Goal: Entertainment & Leisure: Consume media (video, audio)

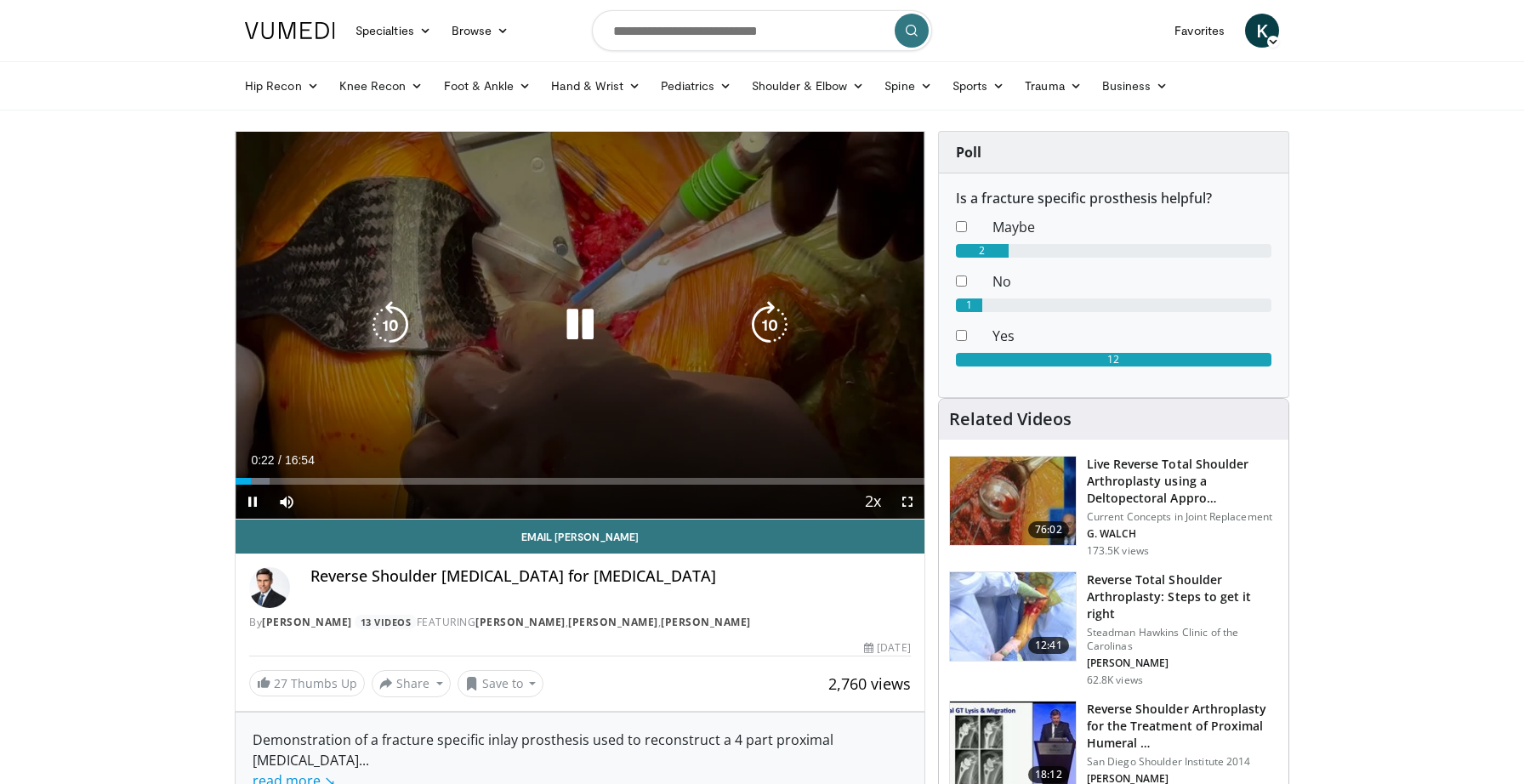
click at [574, 321] on icon "Video Player" at bounding box center [580, 324] width 47 height 47
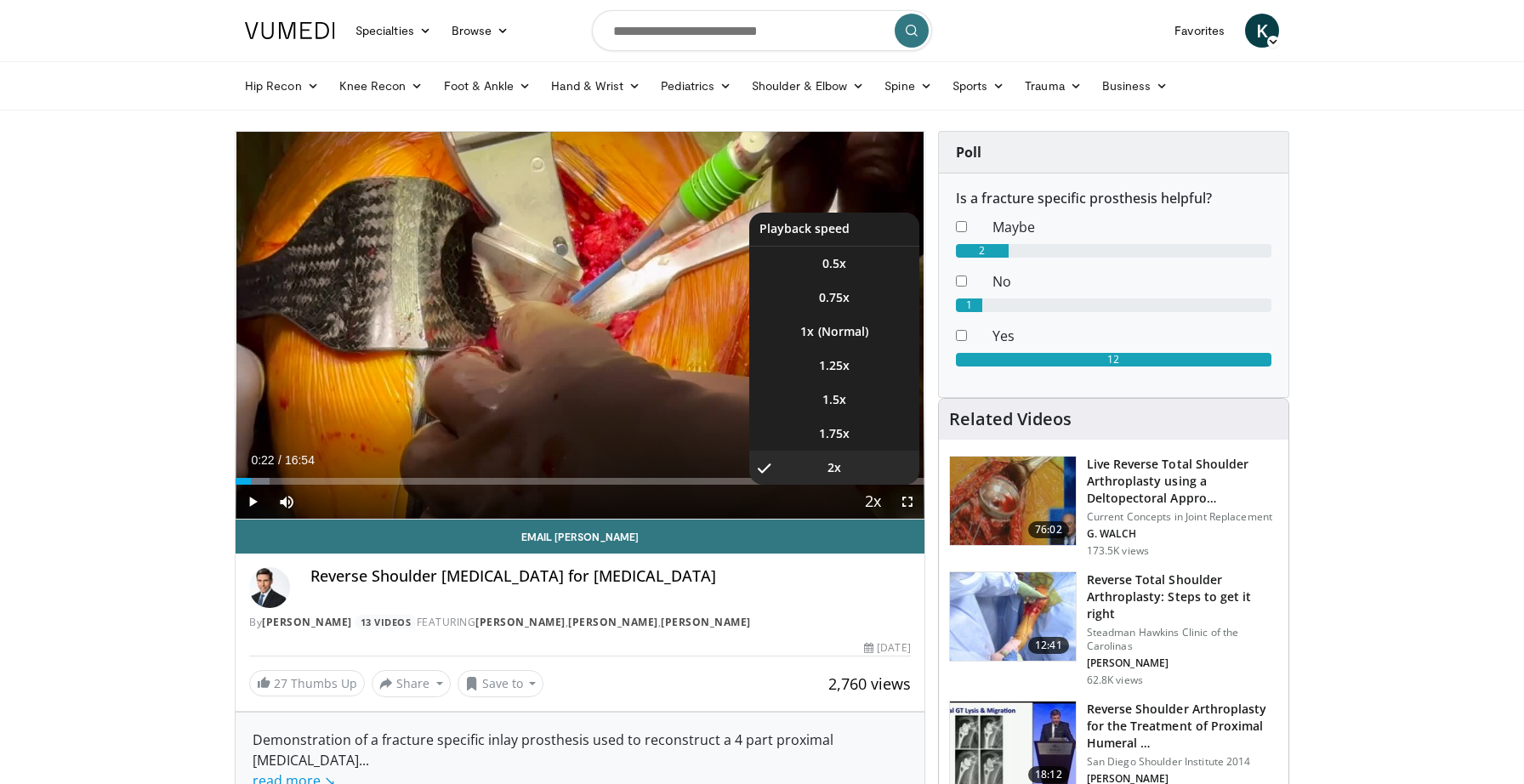
click at [875, 507] on span "Video Player" at bounding box center [873, 501] width 24 height 34
click at [851, 408] on li "1.5x" at bounding box center [834, 399] width 170 height 34
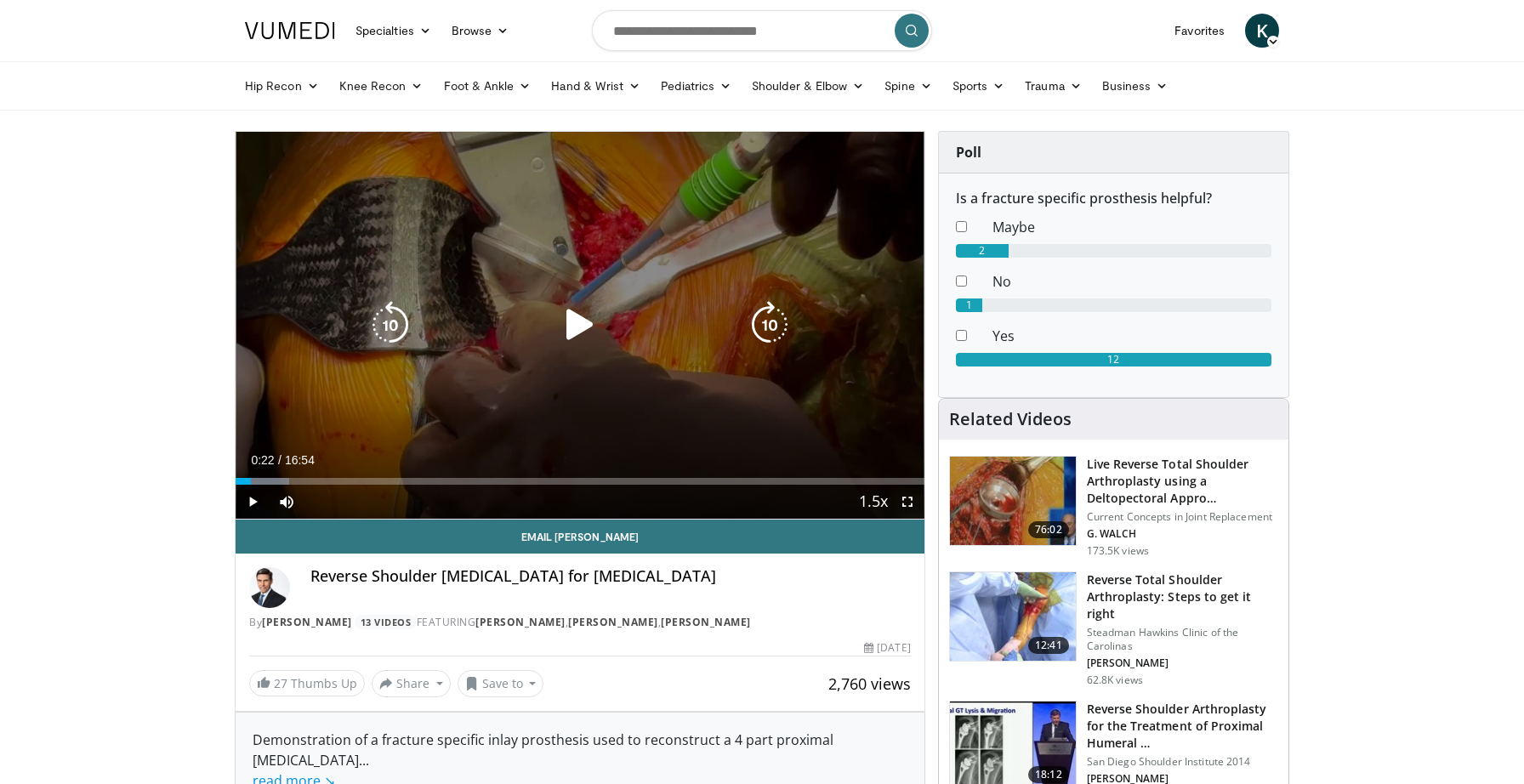
click at [562, 335] on icon "Video Player" at bounding box center [580, 324] width 47 height 47
click at [578, 336] on icon "Video Player" at bounding box center [580, 324] width 47 height 47
click at [586, 325] on icon "Video Player" at bounding box center [580, 324] width 47 height 47
click at [584, 330] on icon "Video Player" at bounding box center [580, 324] width 47 height 47
click at [580, 320] on icon "Video Player" at bounding box center [580, 324] width 47 height 47
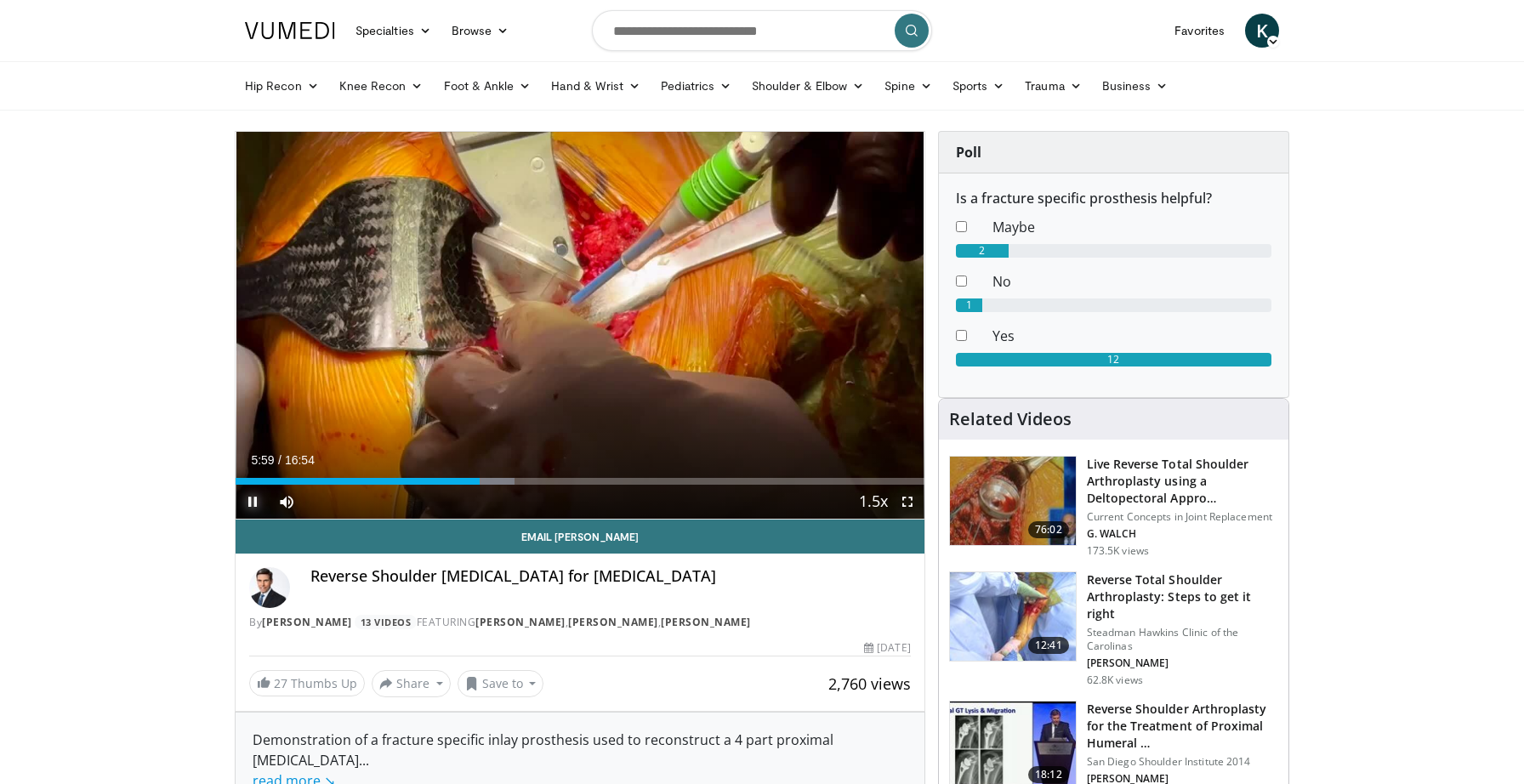
click at [248, 493] on span "Video Player" at bounding box center [252, 501] width 34 height 34
click at [471, 480] on div "Progress Bar" at bounding box center [472, 481] width 2 height 7
click at [906, 507] on span "Video Player" at bounding box center [907, 501] width 34 height 34
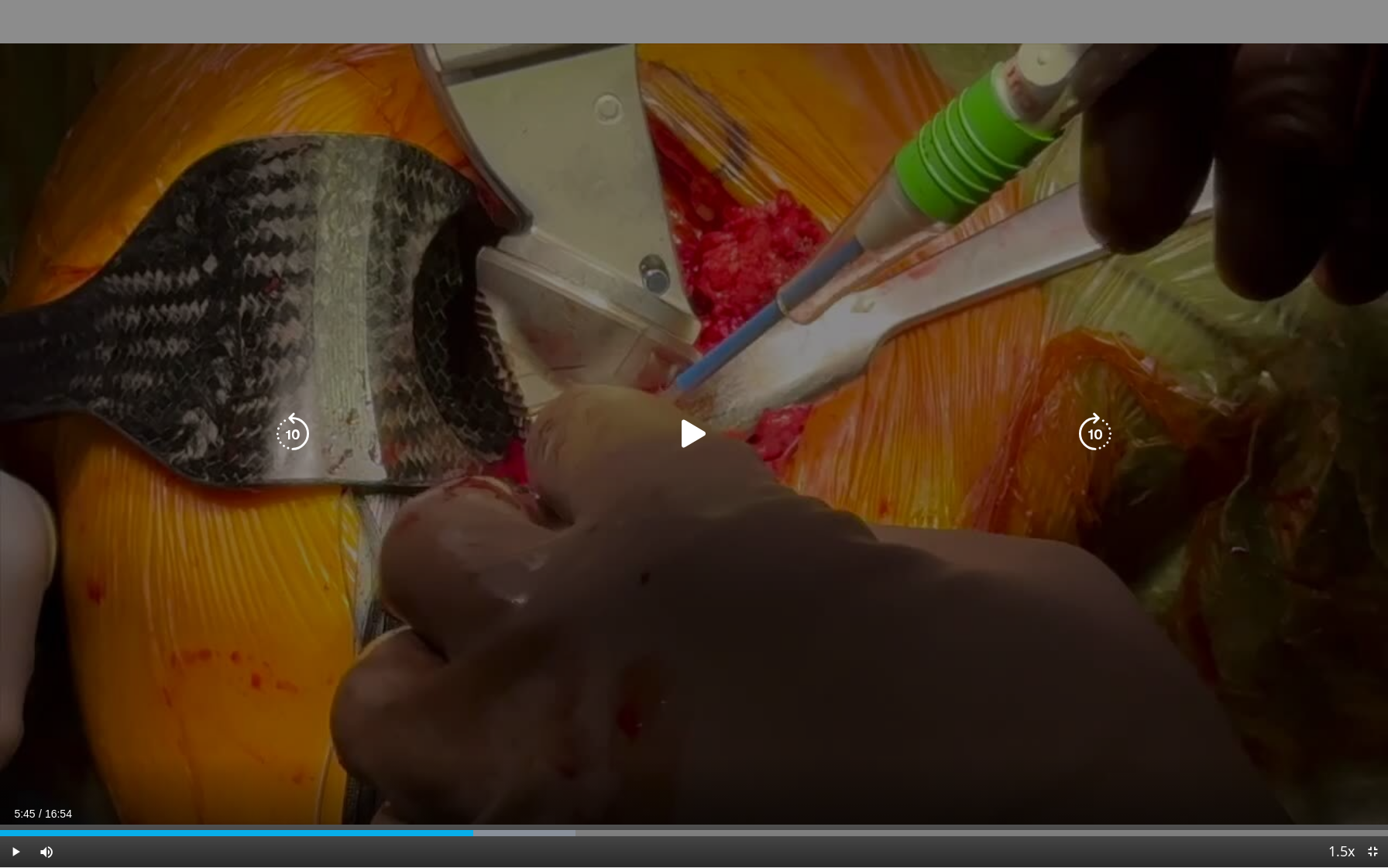
click at [698, 443] on icon "Video Player" at bounding box center [693, 433] width 43 height 43
click at [698, 445] on icon "Video Player" at bounding box center [693, 433] width 43 height 43
click at [691, 433] on icon "Video Player" at bounding box center [693, 433] width 43 height 43
click at [688, 436] on icon "Video Player" at bounding box center [693, 433] width 43 height 43
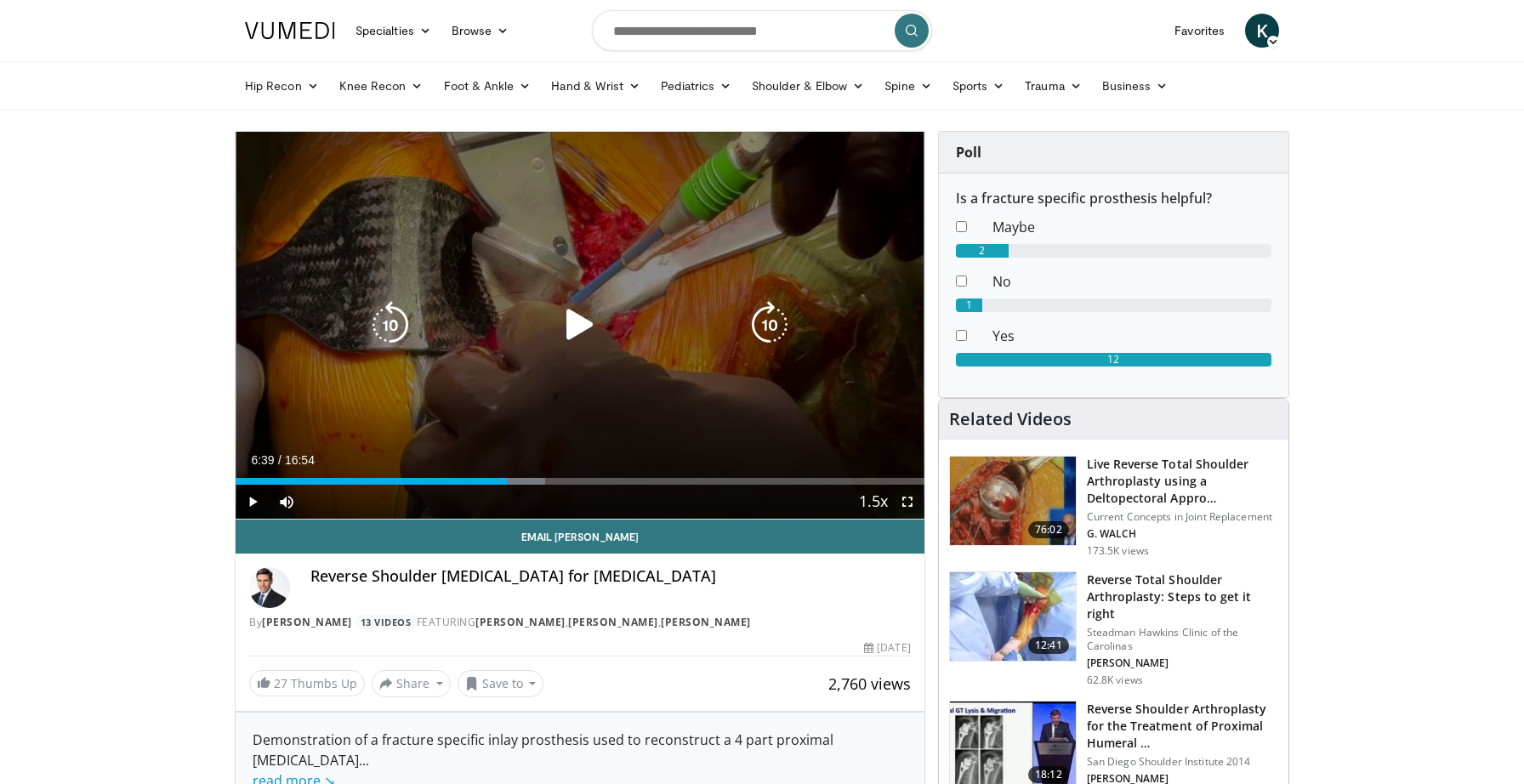
click at [568, 329] on icon "Video Player" at bounding box center [580, 324] width 47 height 47
click at [578, 316] on icon "Video Player" at bounding box center [580, 324] width 47 height 47
click at [570, 331] on icon "Video Player" at bounding box center [580, 324] width 47 height 47
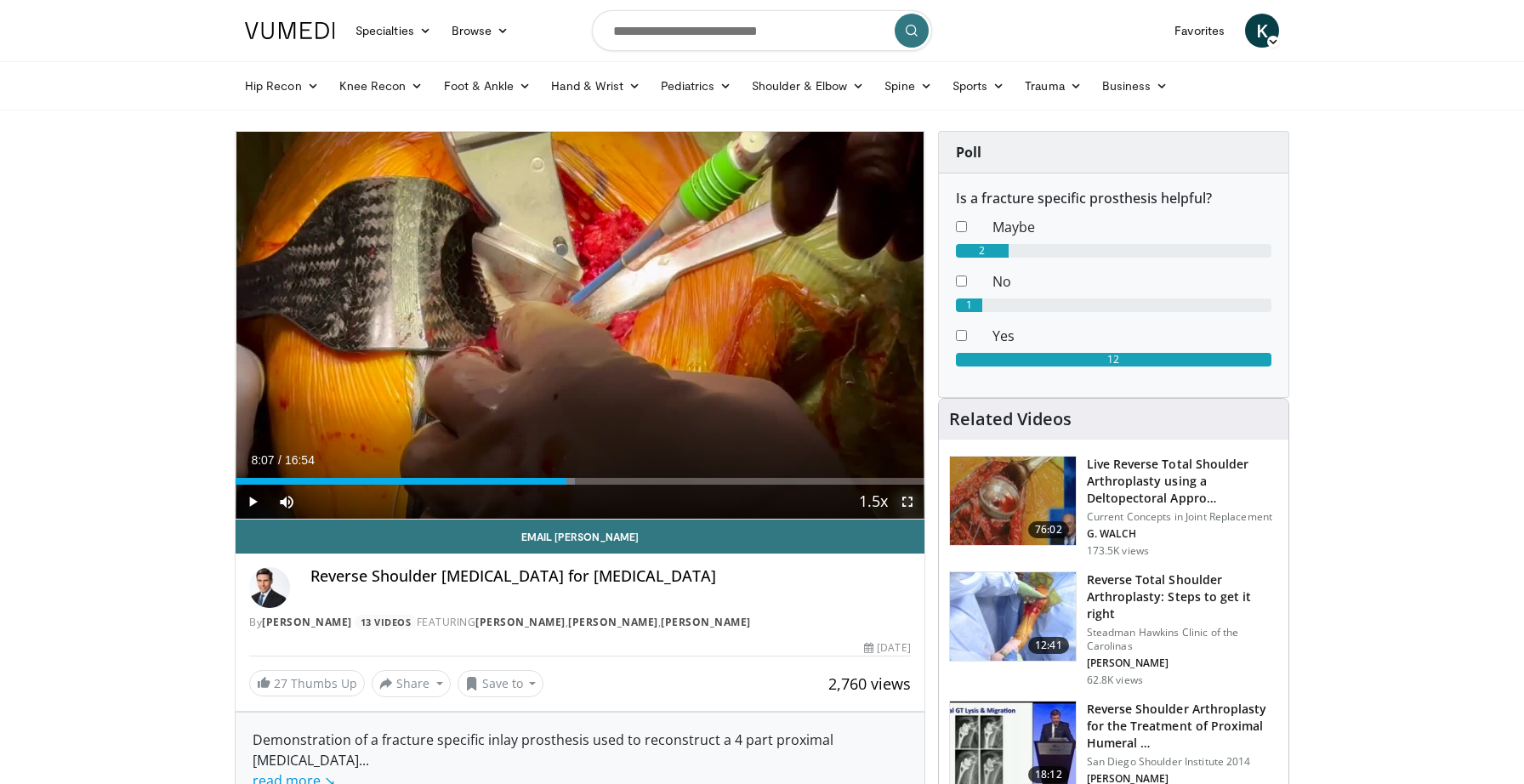
click at [913, 504] on span "Video Player" at bounding box center [907, 501] width 34 height 34
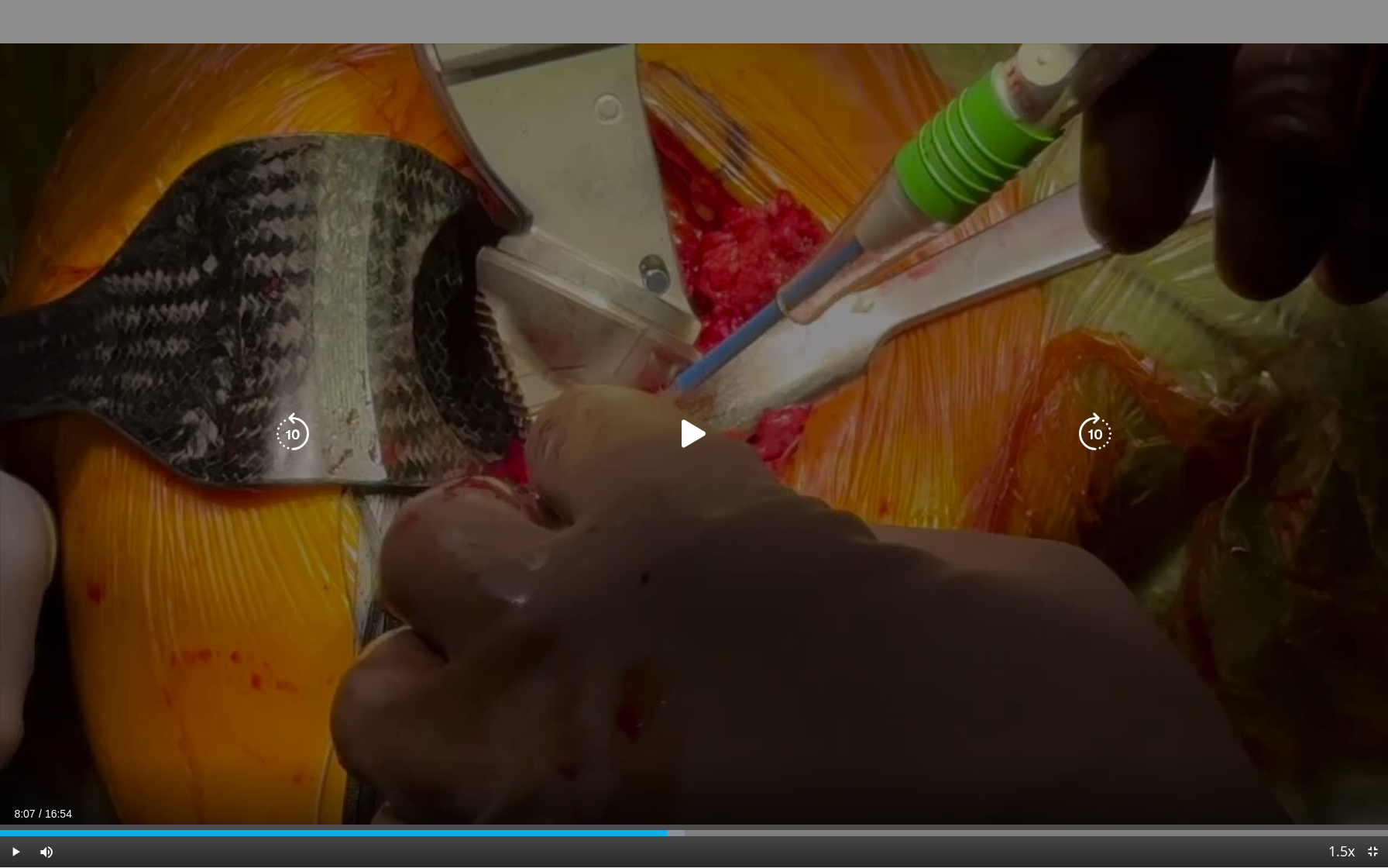
click at [697, 438] on icon "Video Player" at bounding box center [693, 433] width 43 height 43
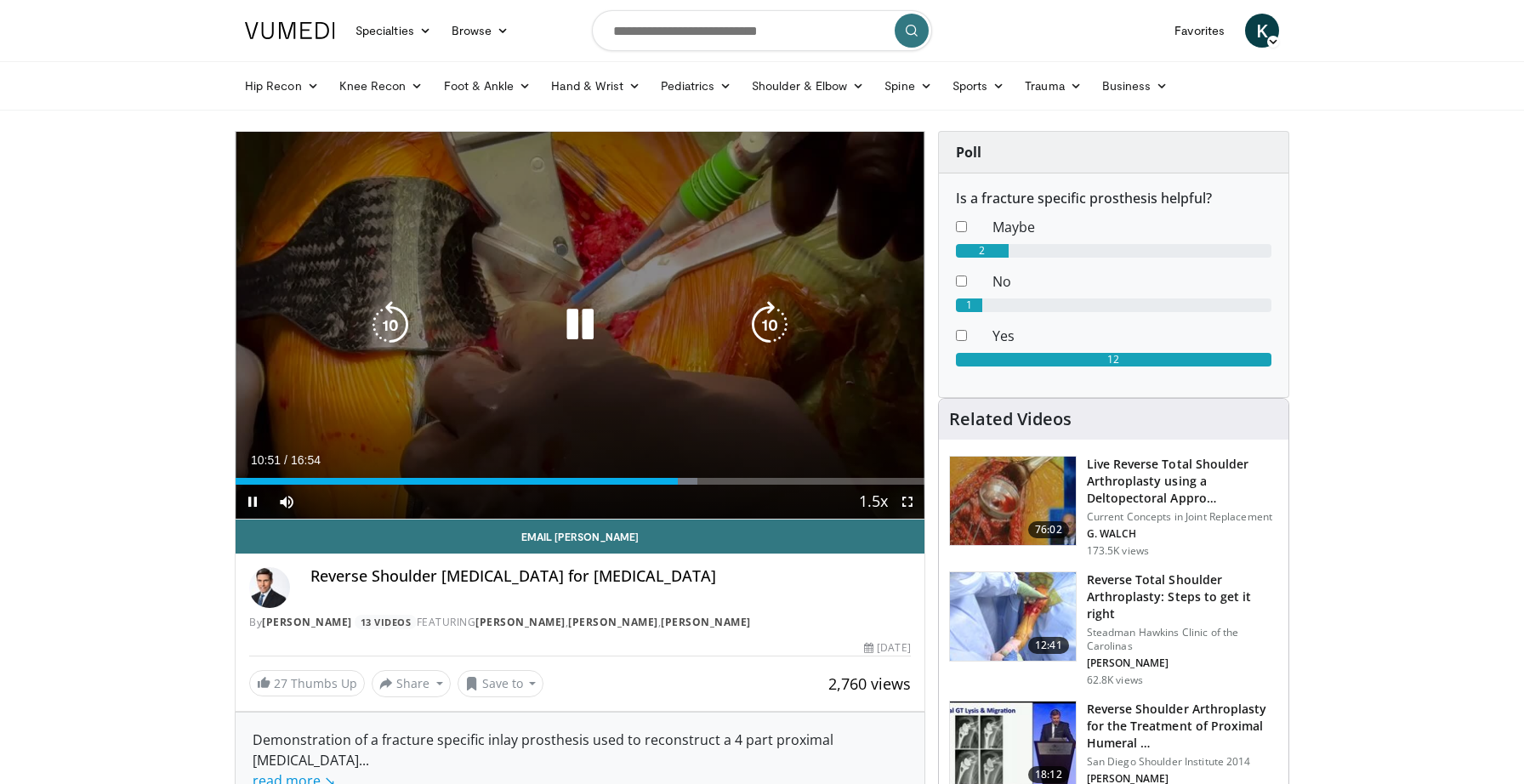
click at [564, 311] on icon "Video Player" at bounding box center [580, 324] width 47 height 47
click at [570, 318] on icon "Video Player" at bounding box center [580, 324] width 47 height 47
click at [577, 316] on icon "Video Player" at bounding box center [580, 324] width 47 height 47
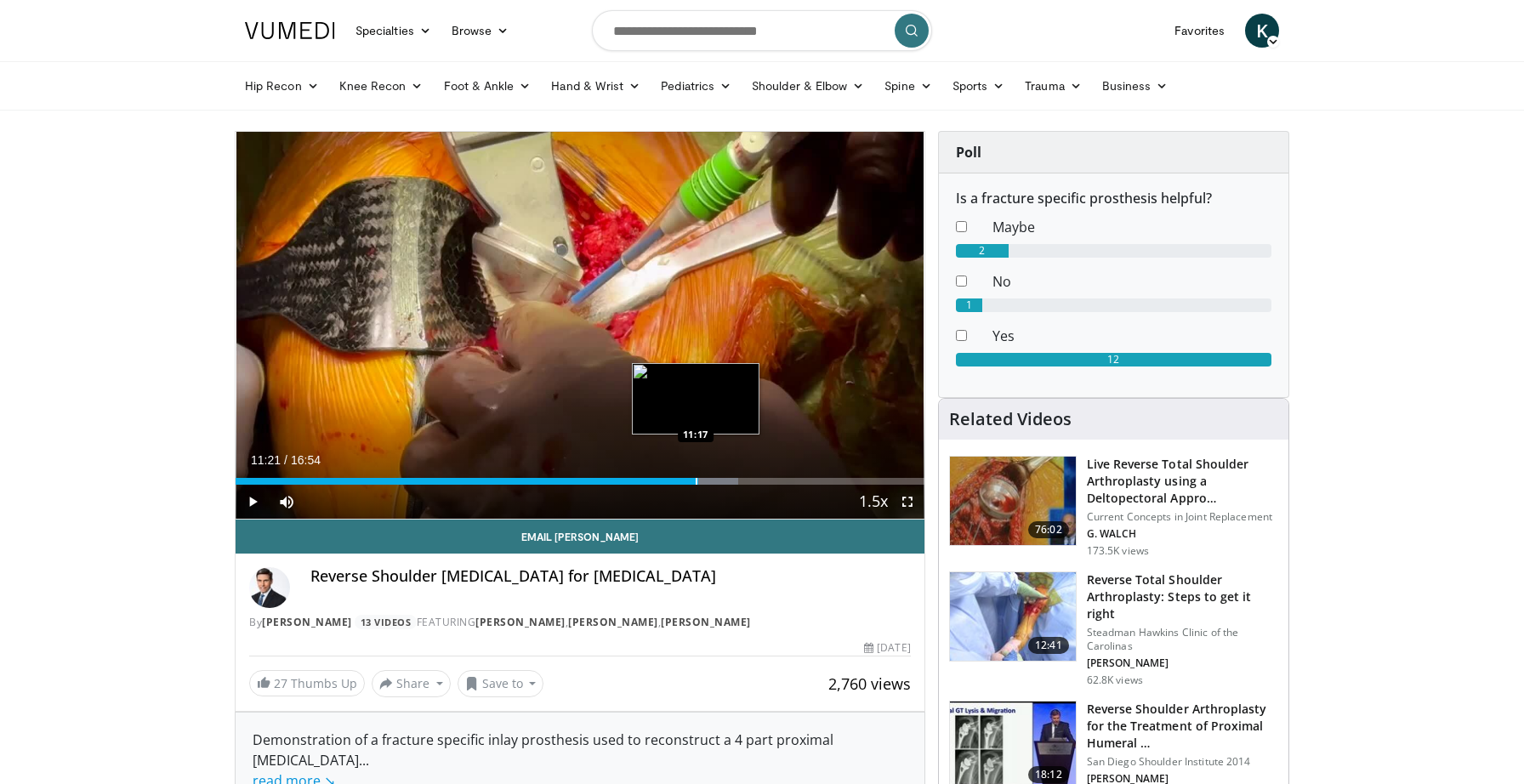
click at [695, 478] on div "Progress Bar" at bounding box center [696, 481] width 2 height 7
click at [690, 482] on div "Progress Bar" at bounding box center [691, 481] width 2 height 7
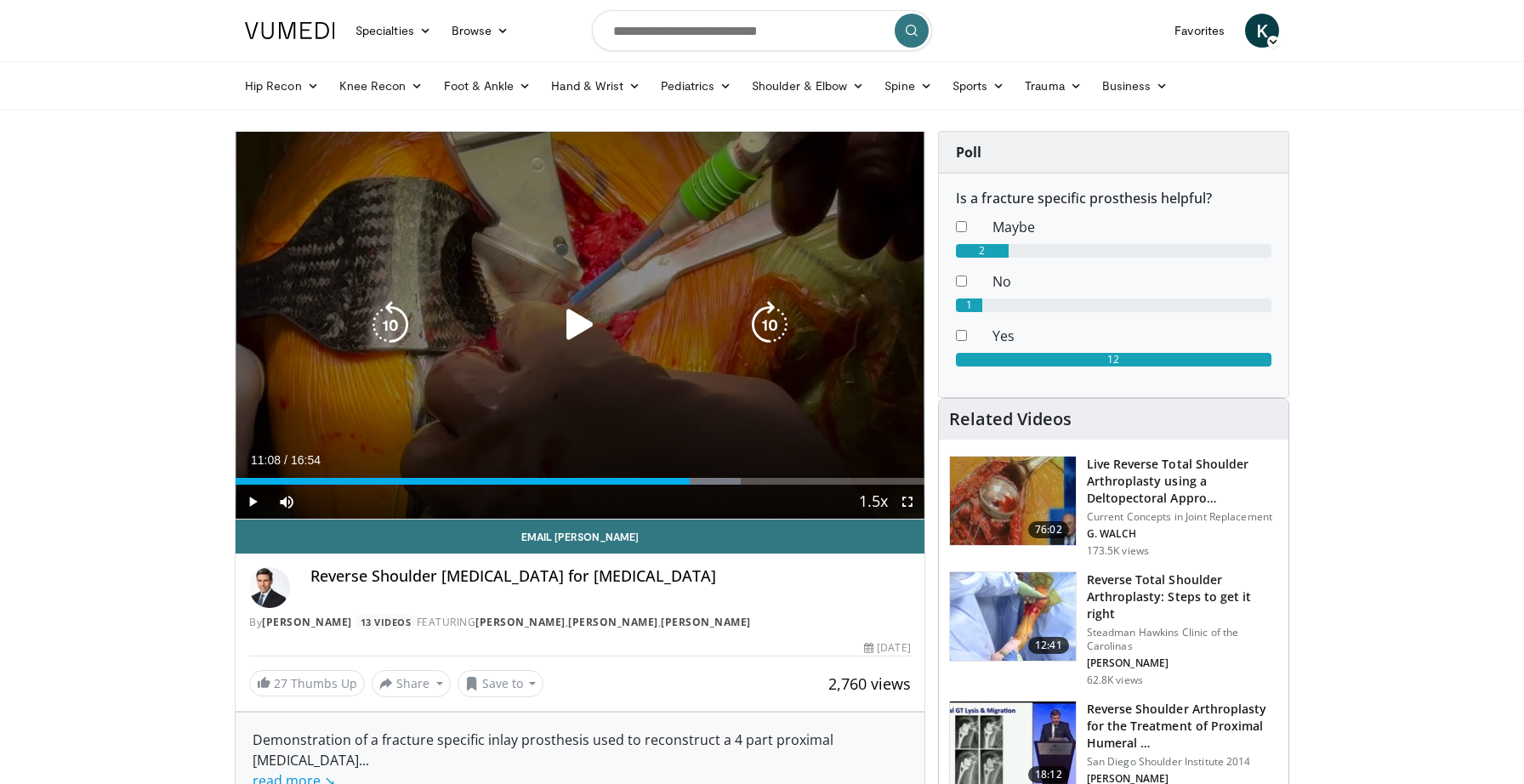
click at [574, 329] on icon "Video Player" at bounding box center [580, 324] width 47 height 47
click at [577, 322] on icon "Video Player" at bounding box center [580, 324] width 47 height 47
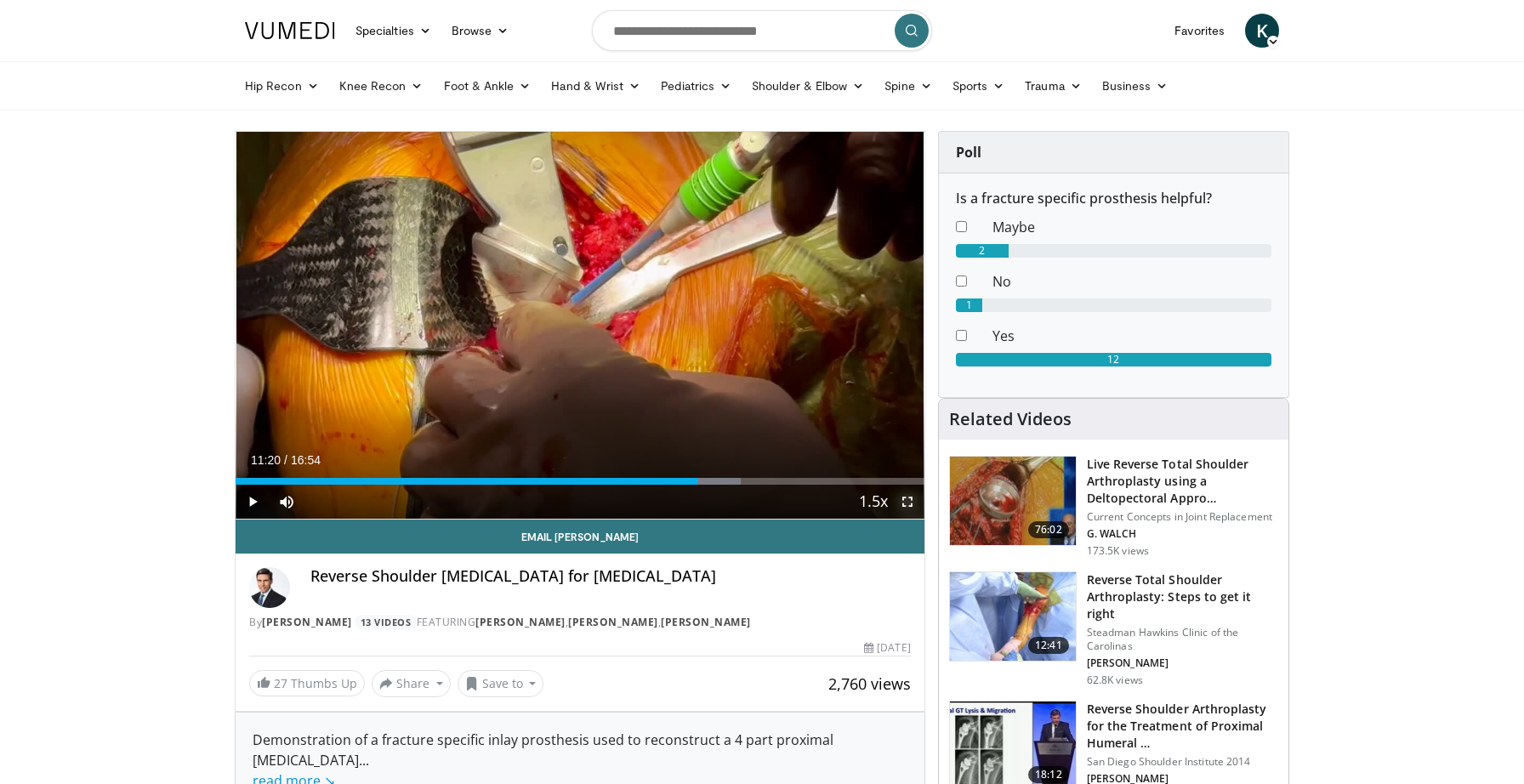
click at [906, 498] on span "Video Player" at bounding box center [907, 501] width 34 height 34
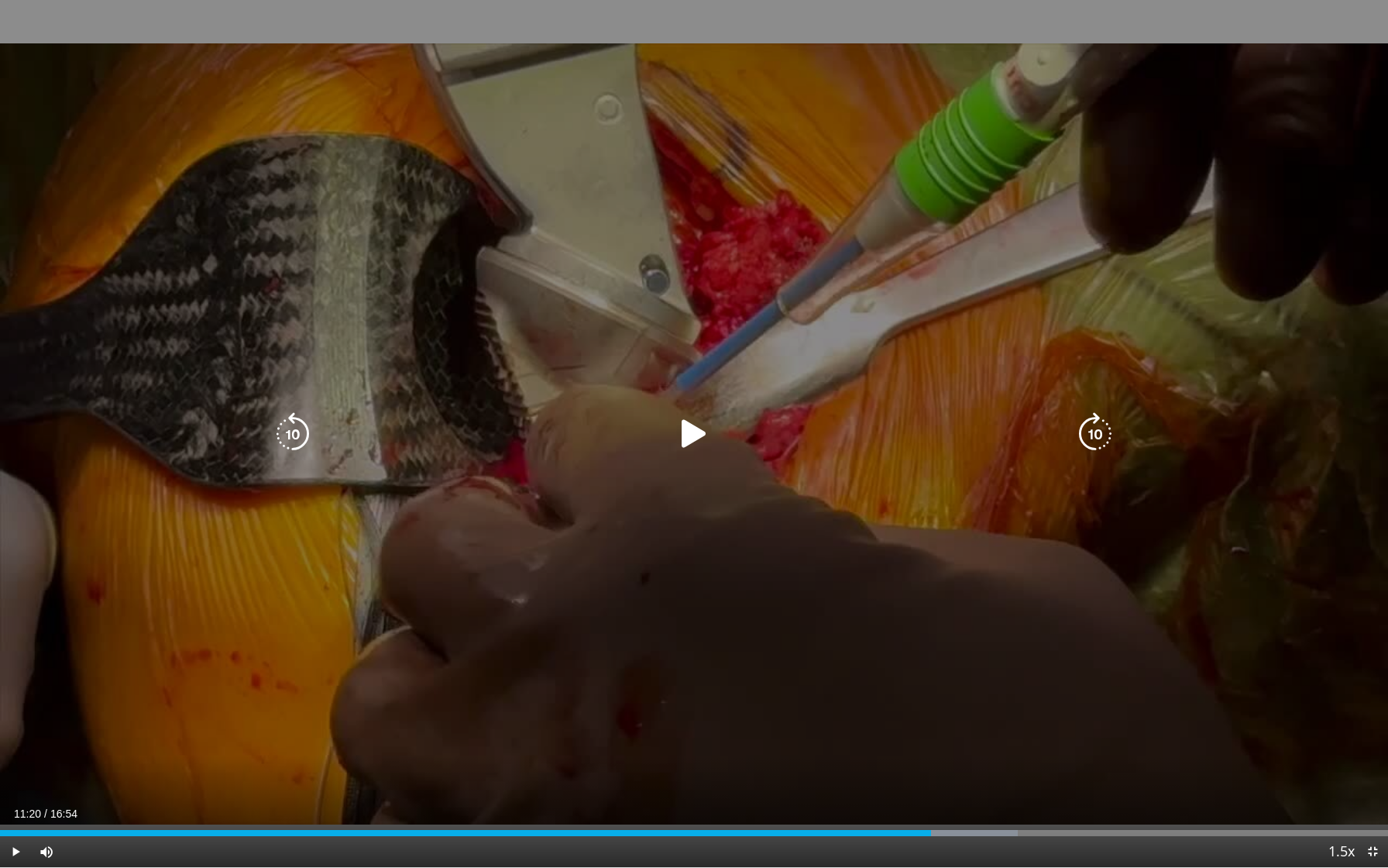
click at [685, 431] on icon "Video Player" at bounding box center [693, 433] width 43 height 43
click at [699, 432] on icon "Video Player" at bounding box center [693, 433] width 43 height 43
click at [695, 441] on icon "Video Player" at bounding box center [693, 433] width 43 height 43
click at [689, 437] on icon "Video Player" at bounding box center [693, 433] width 43 height 43
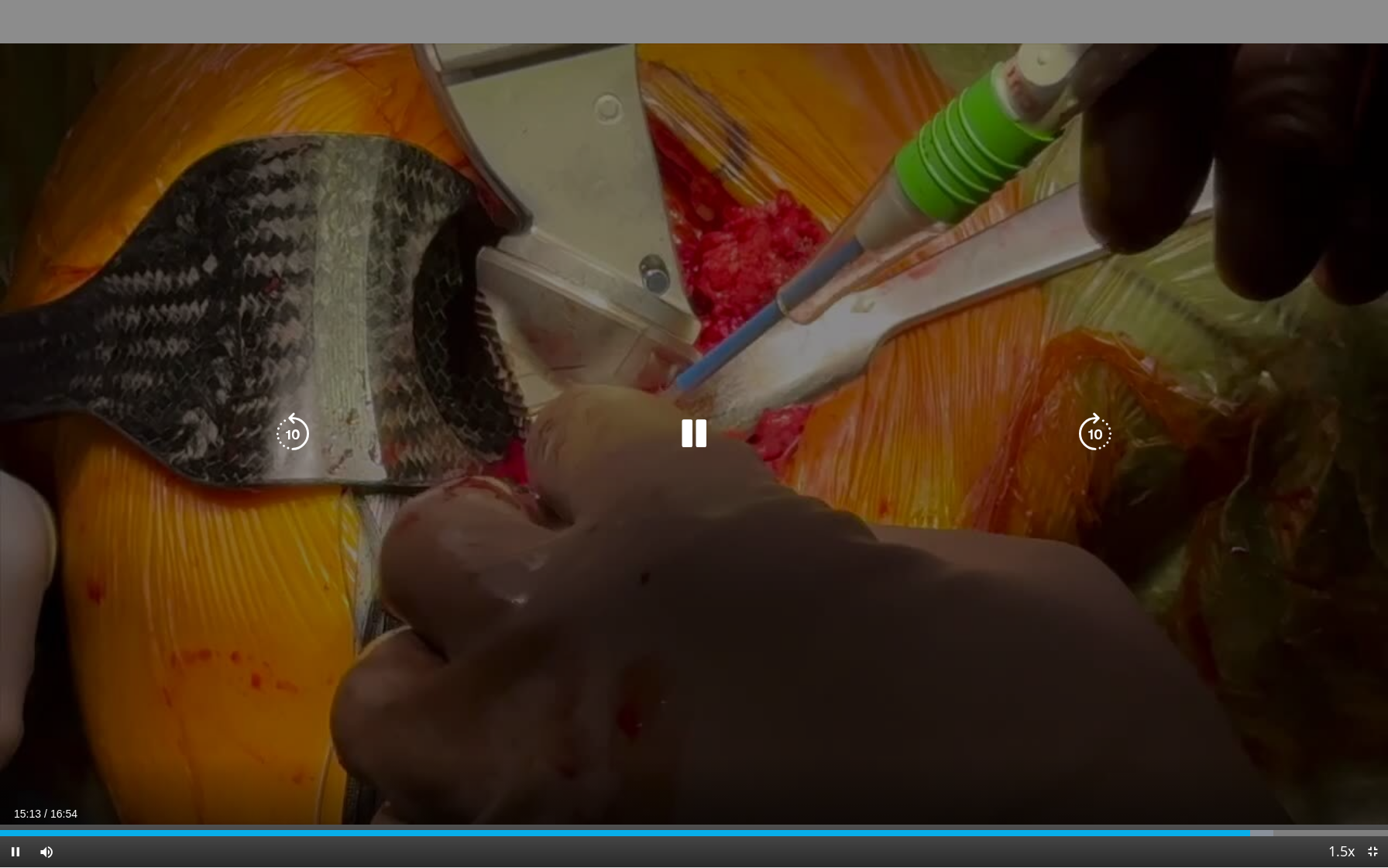
click at [695, 432] on icon "Video Player" at bounding box center [693, 433] width 43 height 43
click at [687, 430] on icon "Video Player" at bounding box center [693, 433] width 43 height 43
click at [698, 436] on icon "Video Player" at bounding box center [693, 433] width 43 height 43
click at [284, 430] on icon "Video Player" at bounding box center [293, 433] width 43 height 43
click at [695, 433] on icon "Video Player" at bounding box center [693, 433] width 43 height 43
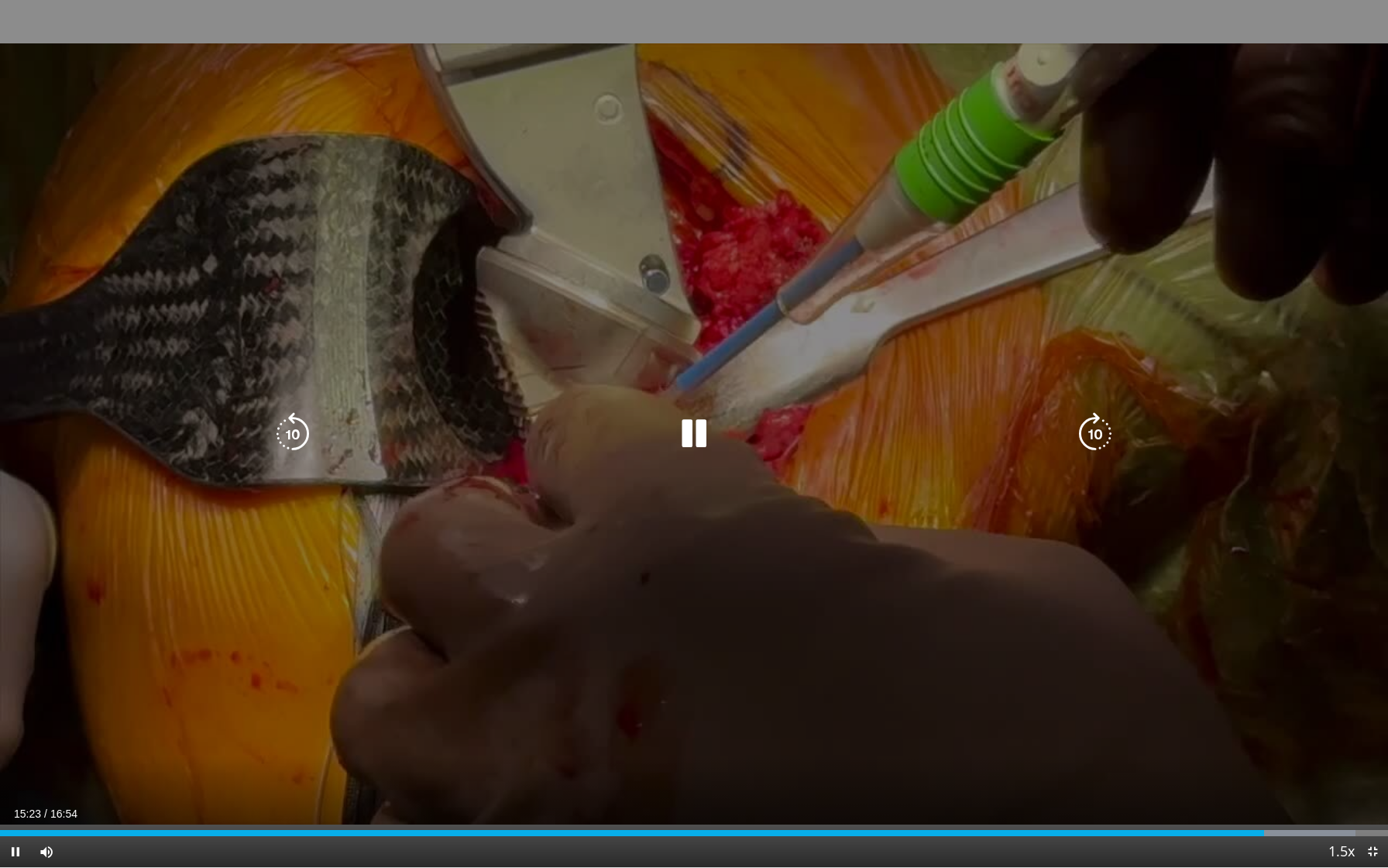
click at [285, 431] on icon "Video Player" at bounding box center [293, 433] width 43 height 43
click at [698, 435] on icon "Video Player" at bounding box center [693, 433] width 43 height 43
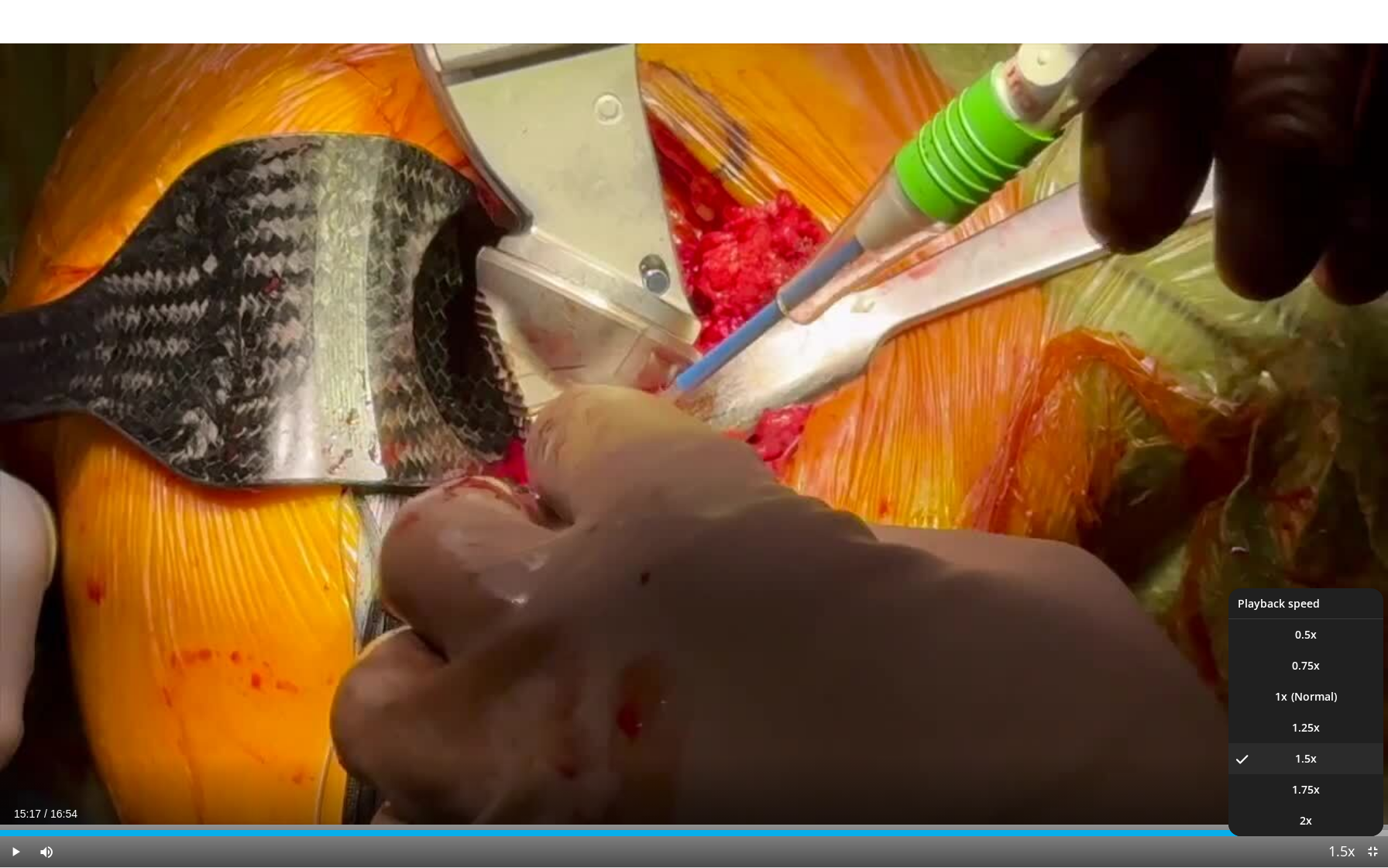
click at [1344, 713] on span "Video Player" at bounding box center [1341, 851] width 22 height 31
click at [1309, 636] on span "0.5x" at bounding box center [1305, 634] width 22 height 16
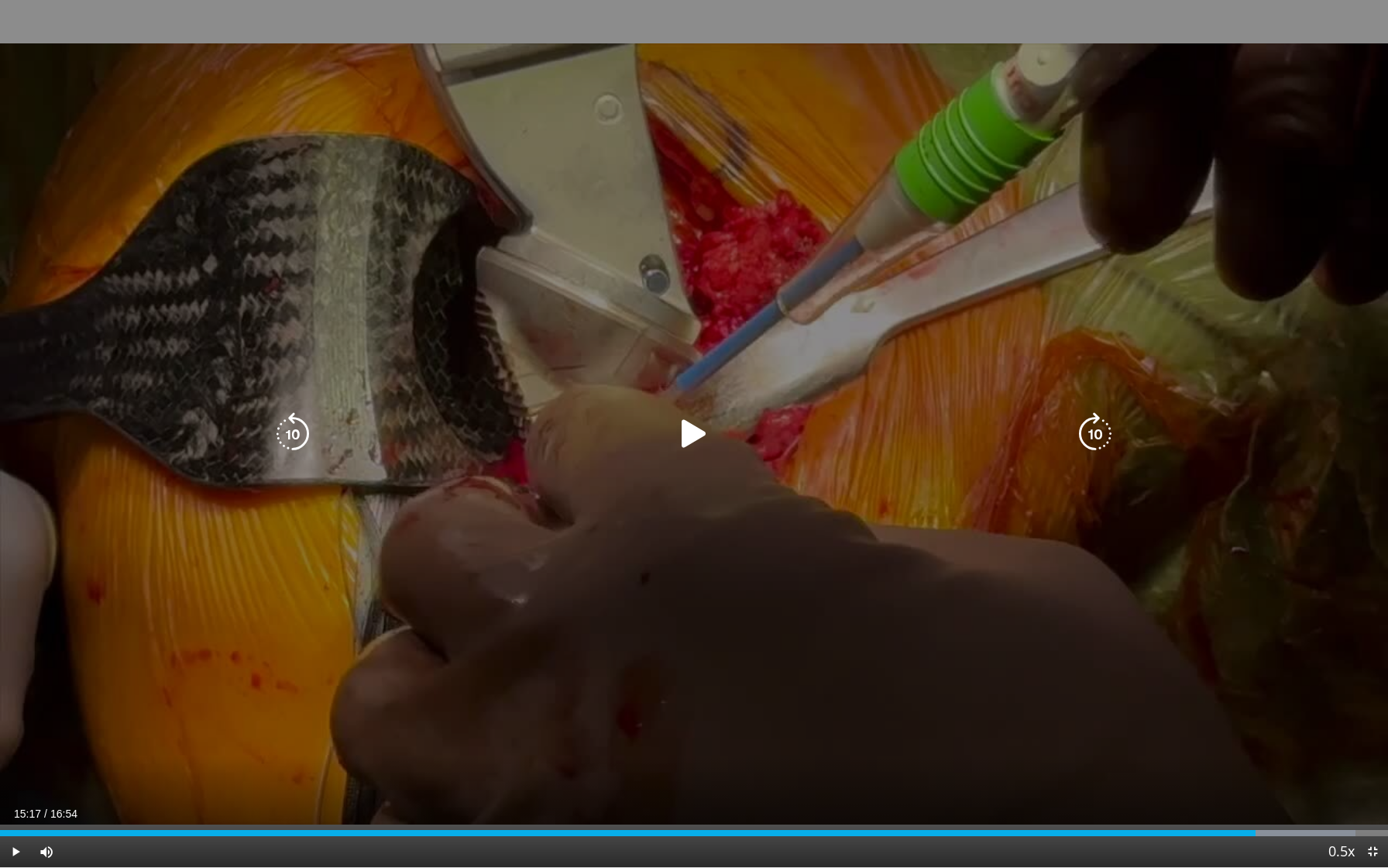
click at [692, 434] on icon "Video Player" at bounding box center [693, 433] width 43 height 43
click at [696, 440] on icon "Video Player" at bounding box center [693, 433] width 43 height 43
click at [292, 430] on icon "Video Player" at bounding box center [293, 433] width 43 height 43
click at [696, 438] on icon "Video Player" at bounding box center [693, 433] width 43 height 43
click at [698, 427] on icon "Video Player" at bounding box center [693, 433] width 43 height 43
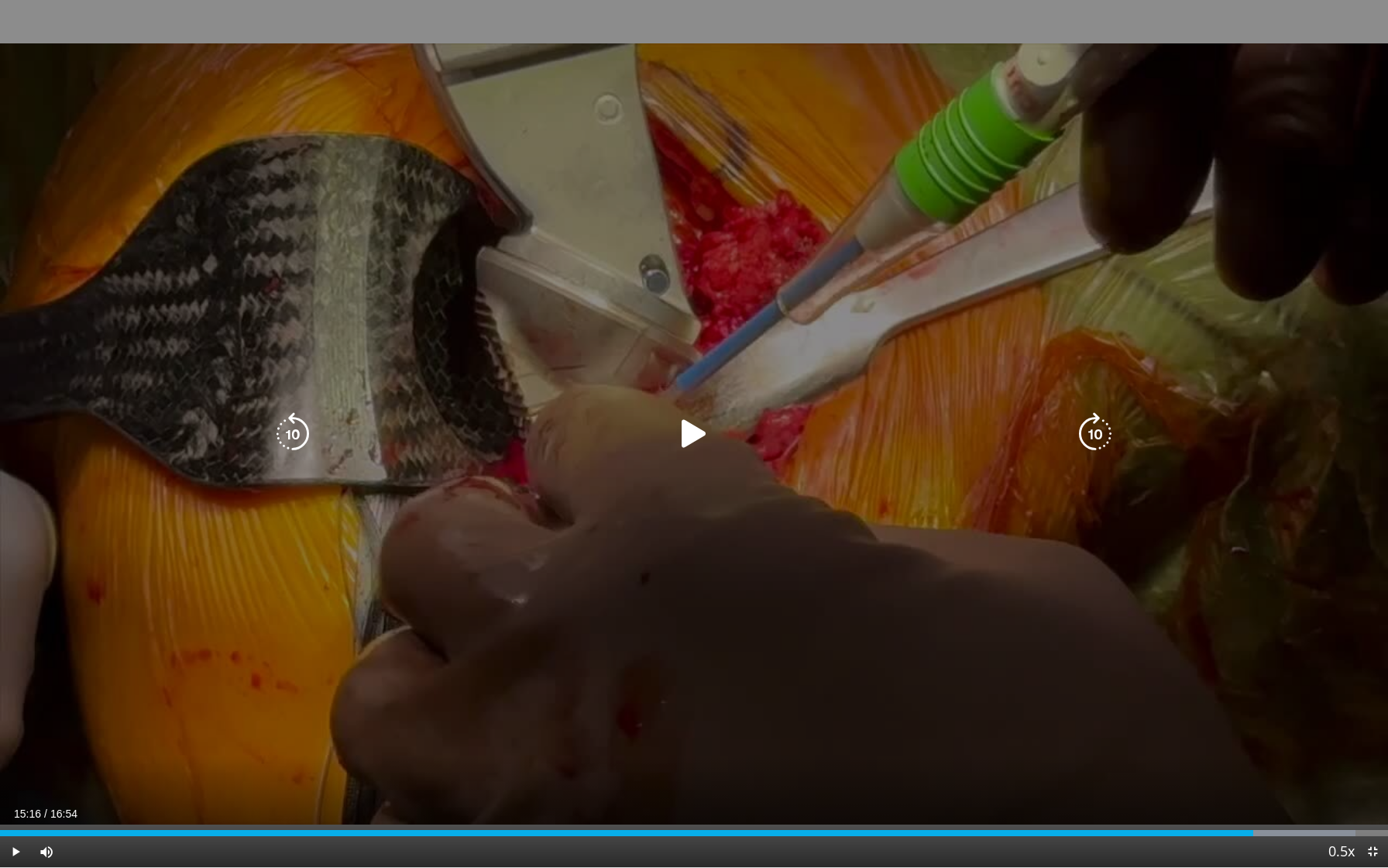
click at [698, 427] on icon "Video Player" at bounding box center [693, 433] width 43 height 43
click at [692, 430] on icon "Video Player" at bounding box center [693, 433] width 43 height 43
click at [685, 433] on icon "Video Player" at bounding box center [693, 433] width 43 height 43
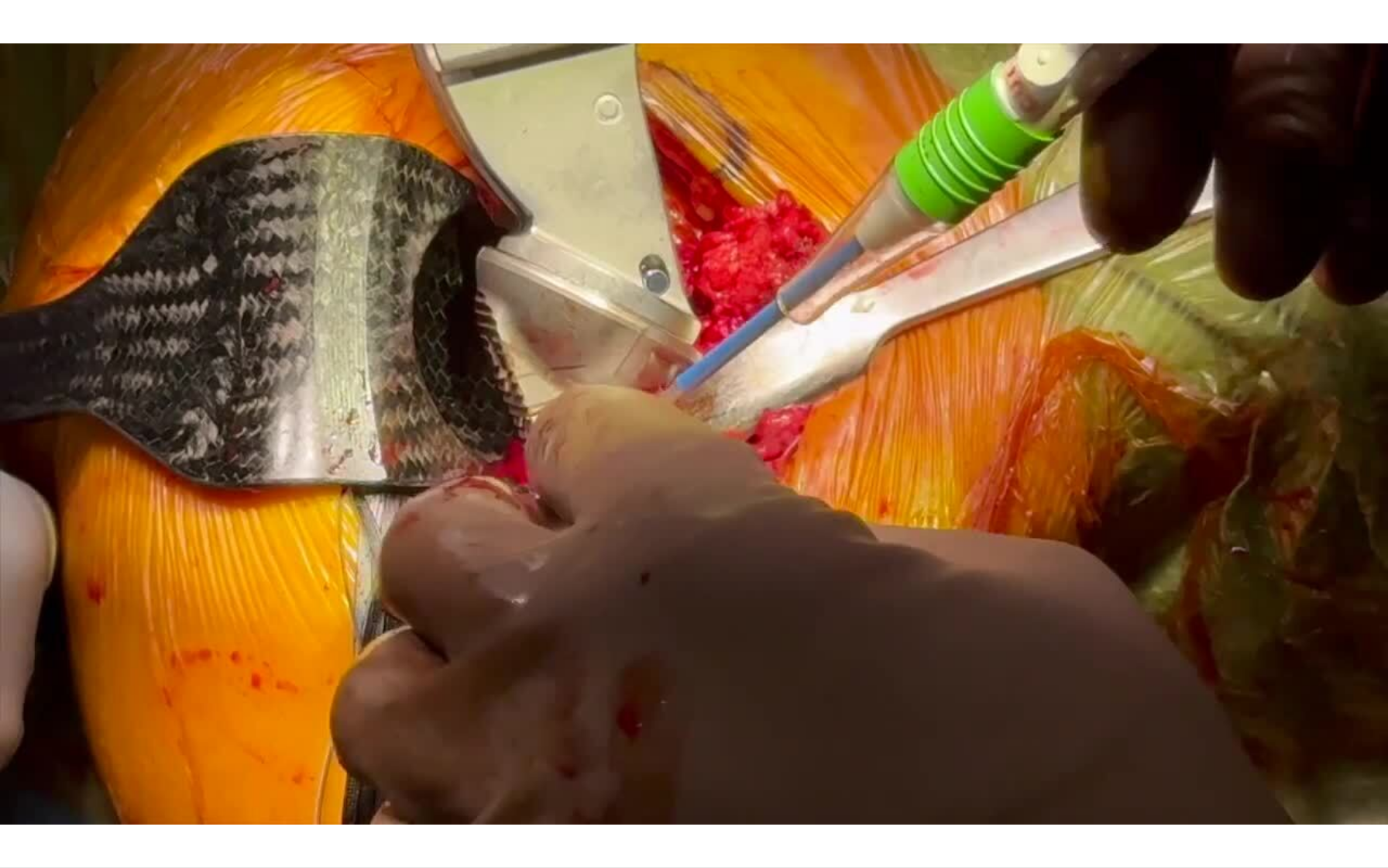
click at [685, 433] on div "10 seconds Tap to unmute" at bounding box center [694, 433] width 1388 height 867
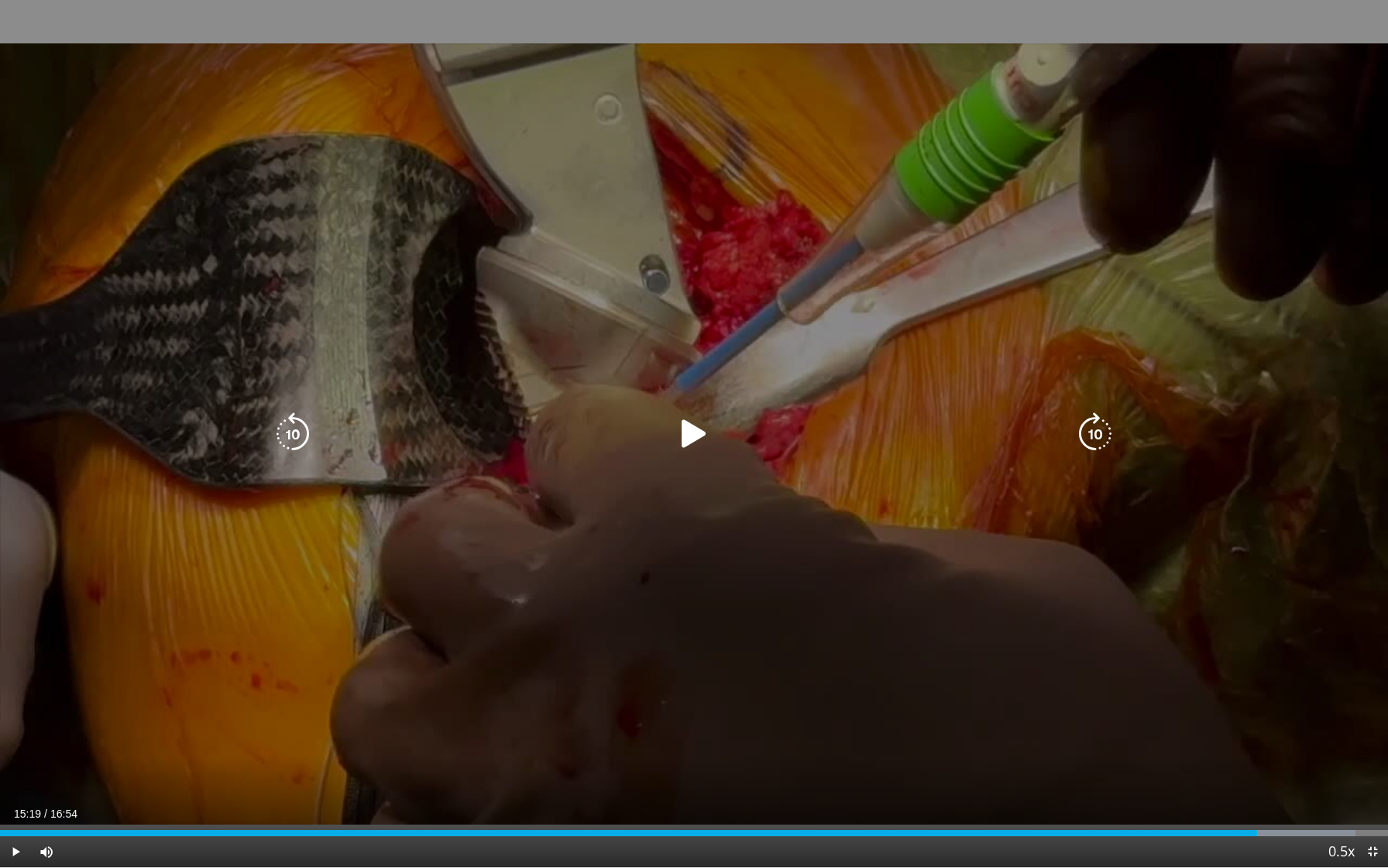
click at [688, 441] on icon "Video Player" at bounding box center [693, 433] width 43 height 43
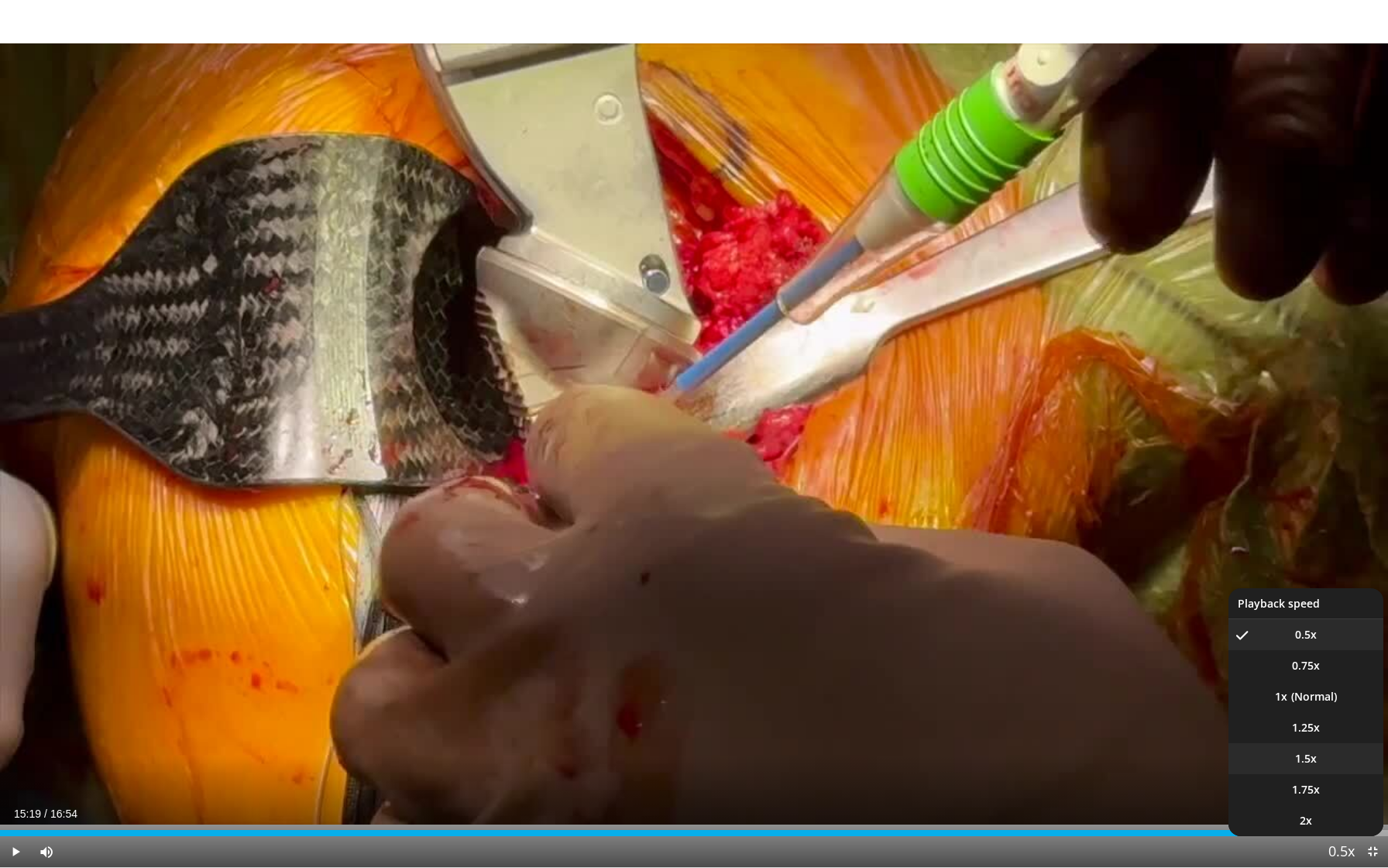
click at [1321, 713] on li "1.5x" at bounding box center [1305, 758] width 155 height 31
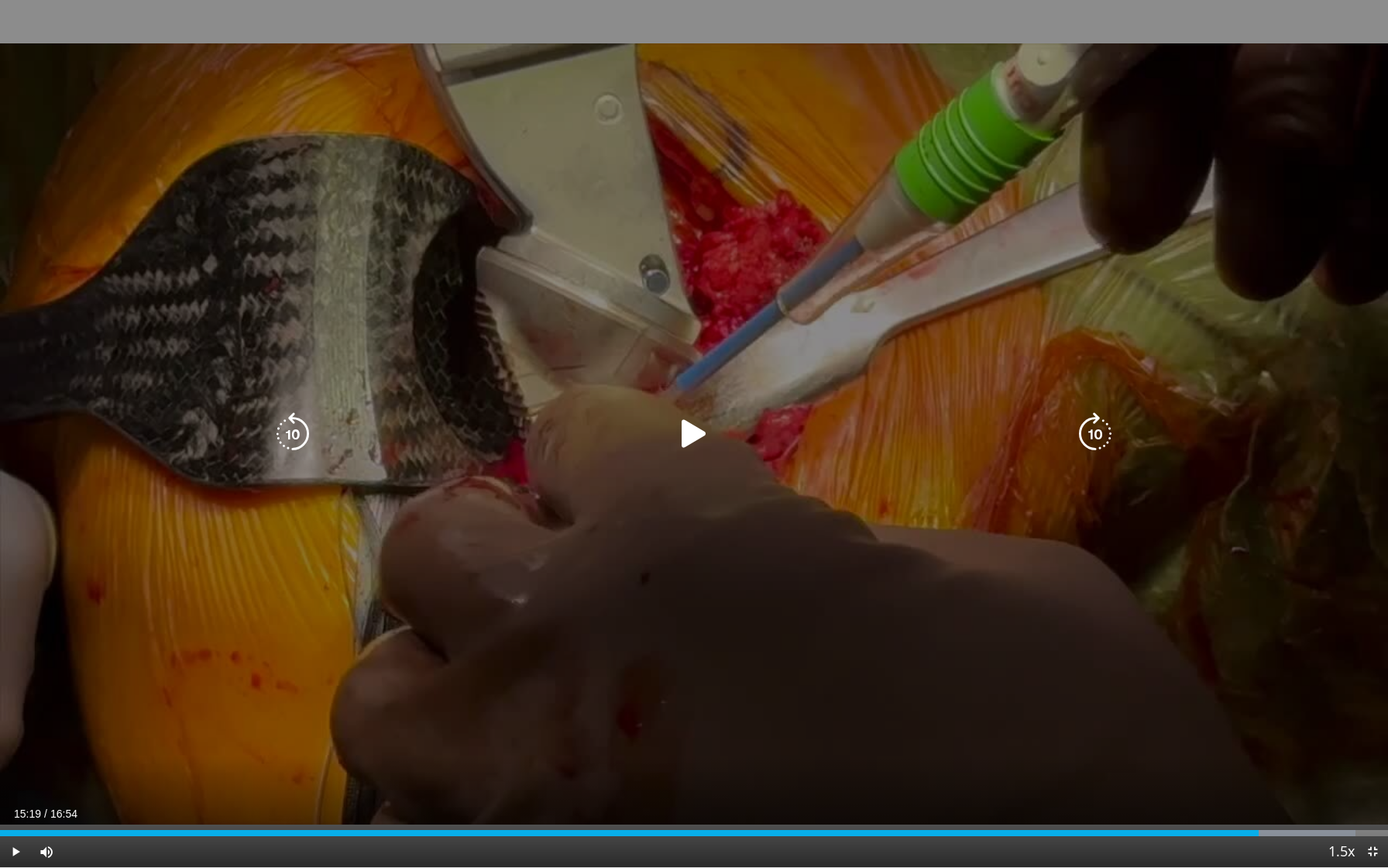
click at [686, 429] on icon "Video Player" at bounding box center [693, 433] width 43 height 43
click at [692, 428] on icon "Video Player" at bounding box center [693, 433] width 43 height 43
click at [696, 430] on icon "Video Player" at bounding box center [693, 433] width 43 height 43
click at [690, 428] on icon "Video Player" at bounding box center [693, 433] width 43 height 43
